Goal: Find specific page/section: Find specific page/section

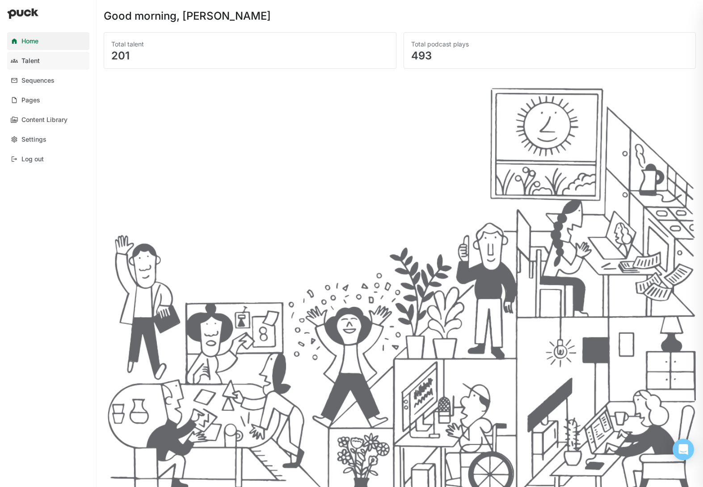
click at [46, 58] on link "Talent" at bounding box center [48, 61] width 82 height 18
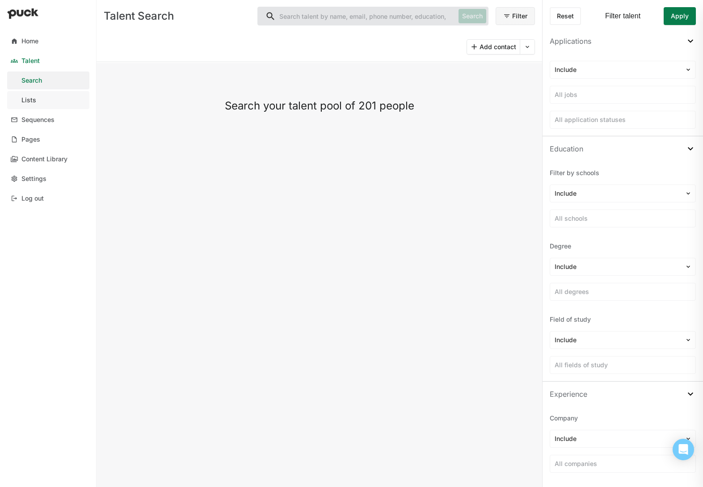
click at [38, 98] on link "Lists" at bounding box center [48, 100] width 82 height 18
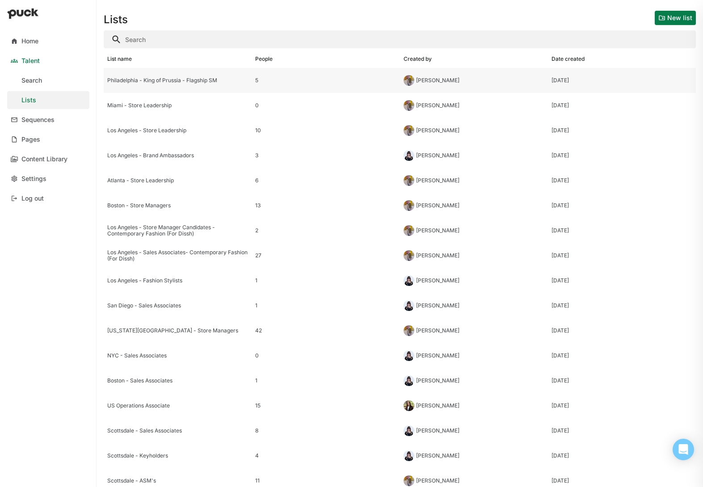
click at [166, 82] on div "Philadelphia - King of Prussia - Flagship SM" at bounding box center [177, 80] width 141 height 6
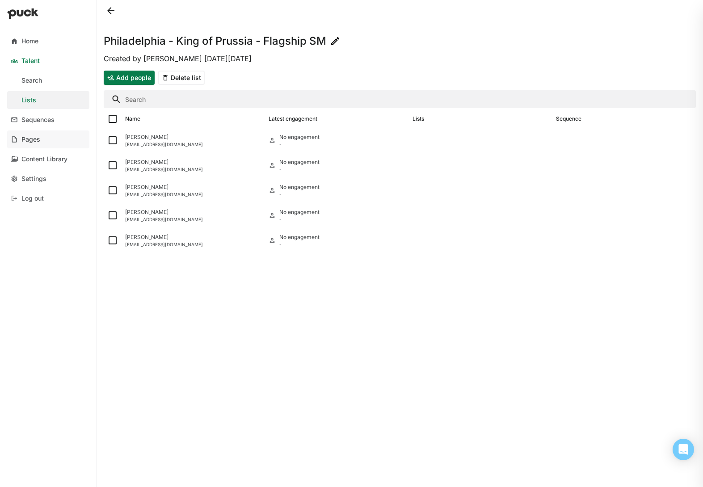
click at [52, 140] on link "Pages" at bounding box center [48, 140] width 82 height 18
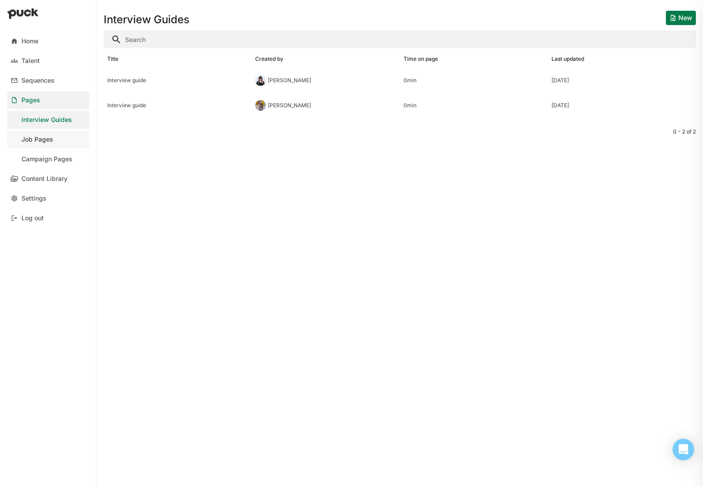
click at [67, 135] on link "Job Pages" at bounding box center [48, 140] width 82 height 18
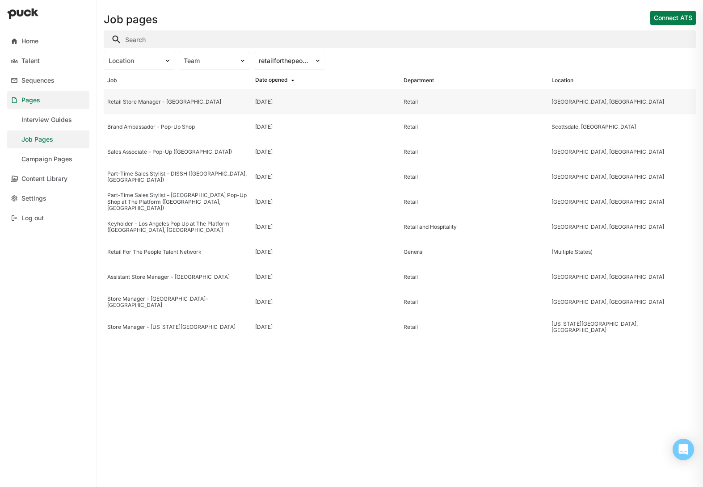
click at [220, 100] on div "Retail Store Manager - [GEOGRAPHIC_DATA]" at bounding box center [177, 102] width 141 height 6
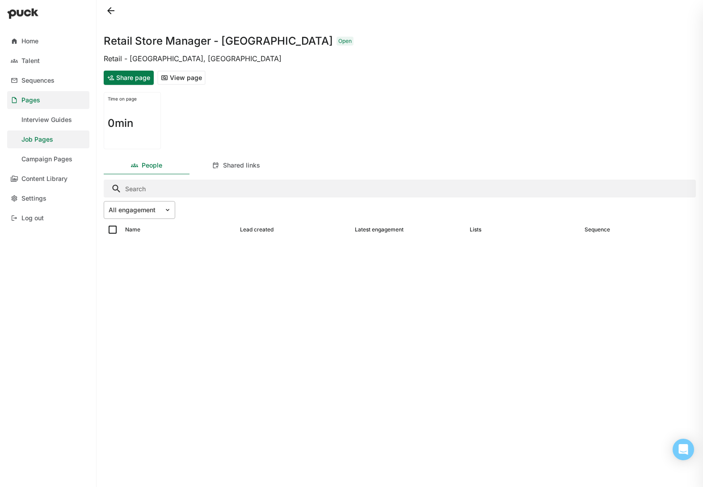
click at [147, 212] on div at bounding box center [134, 210] width 51 height 9
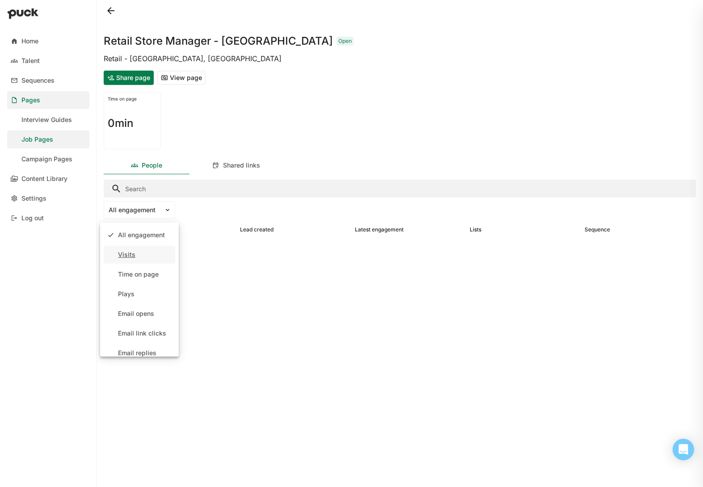
click at [150, 254] on div "Visits" at bounding box center [140, 255] width 72 height 18
click at [160, 213] on div "Visits" at bounding box center [134, 210] width 60 height 13
click at [152, 278] on div "Time on page" at bounding box center [140, 275] width 72 height 18
click at [157, 206] on div at bounding box center [134, 210] width 51 height 9
click at [147, 239] on div "All engagement" at bounding box center [141, 236] width 47 height 8
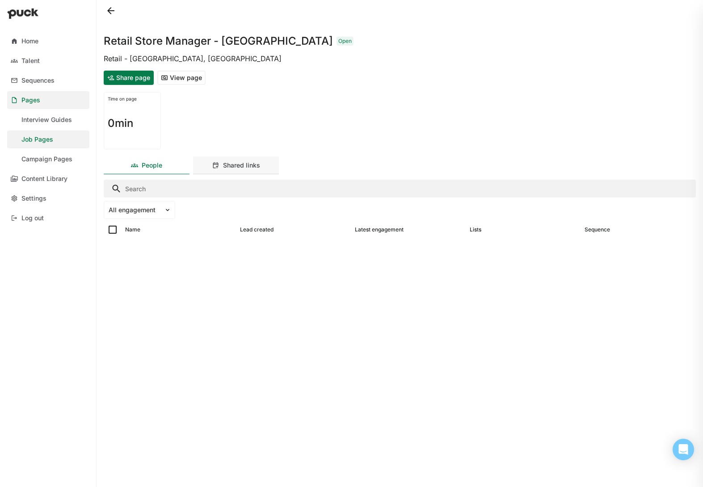
click at [247, 171] on div "Shared links" at bounding box center [236, 165] width 86 height 18
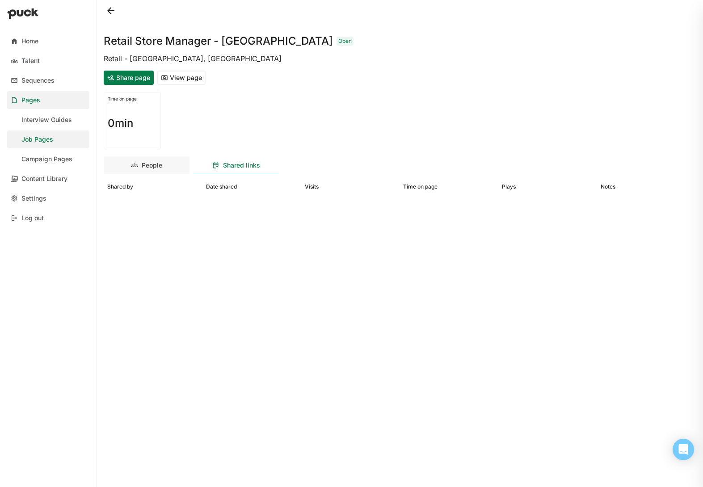
click at [144, 162] on div "People" at bounding box center [152, 166] width 21 height 8
